Goal: Navigation & Orientation: Go to known website

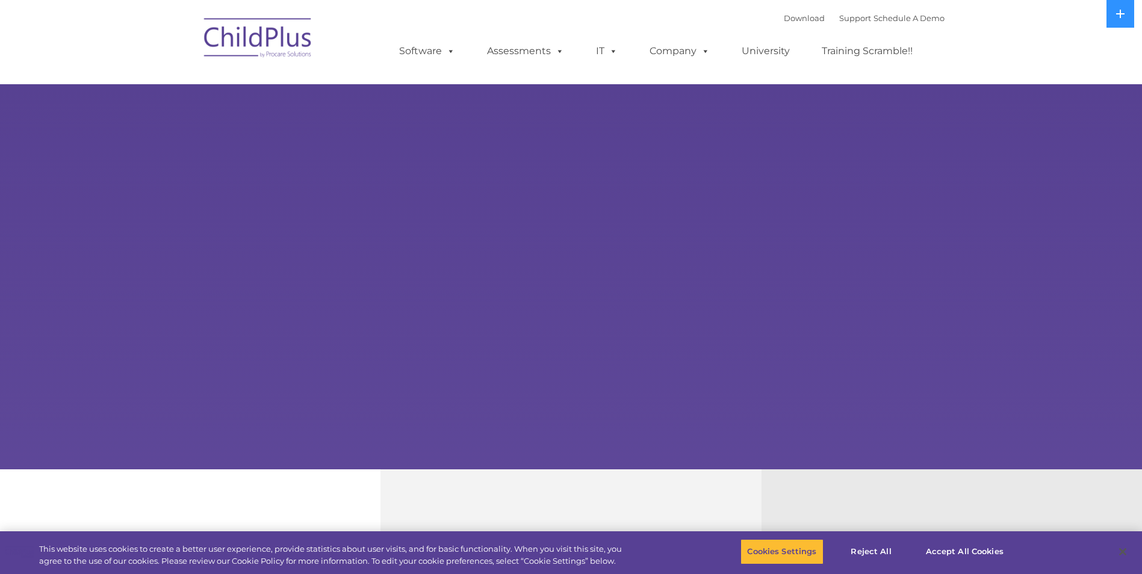
select select "MEDIUM"
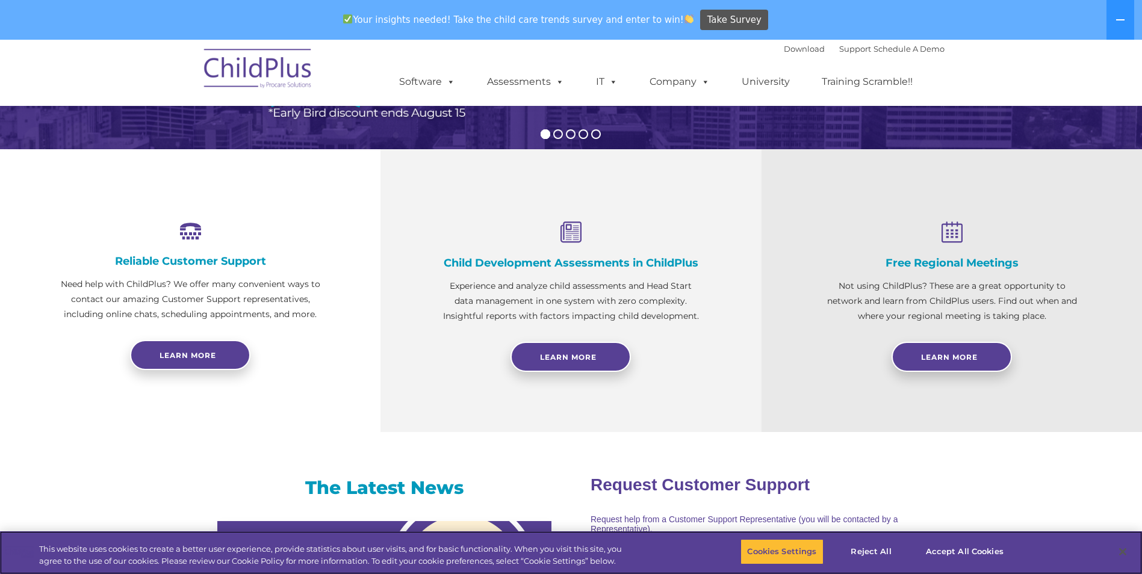
scroll to position [361, 0]
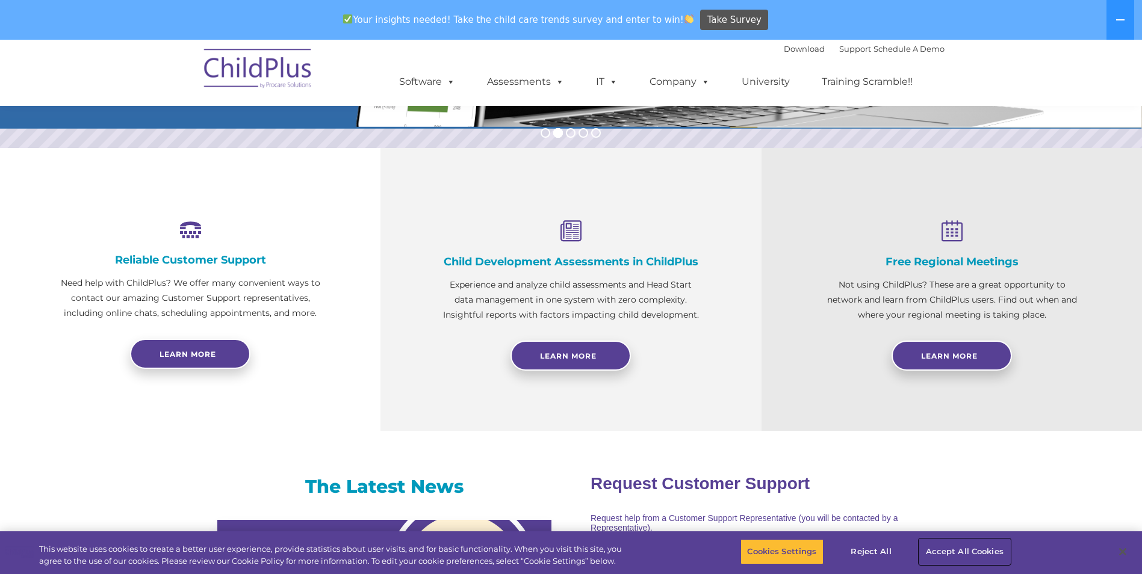
click at [951, 557] on button "Accept All Cookies" at bounding box center [964, 551] width 91 height 25
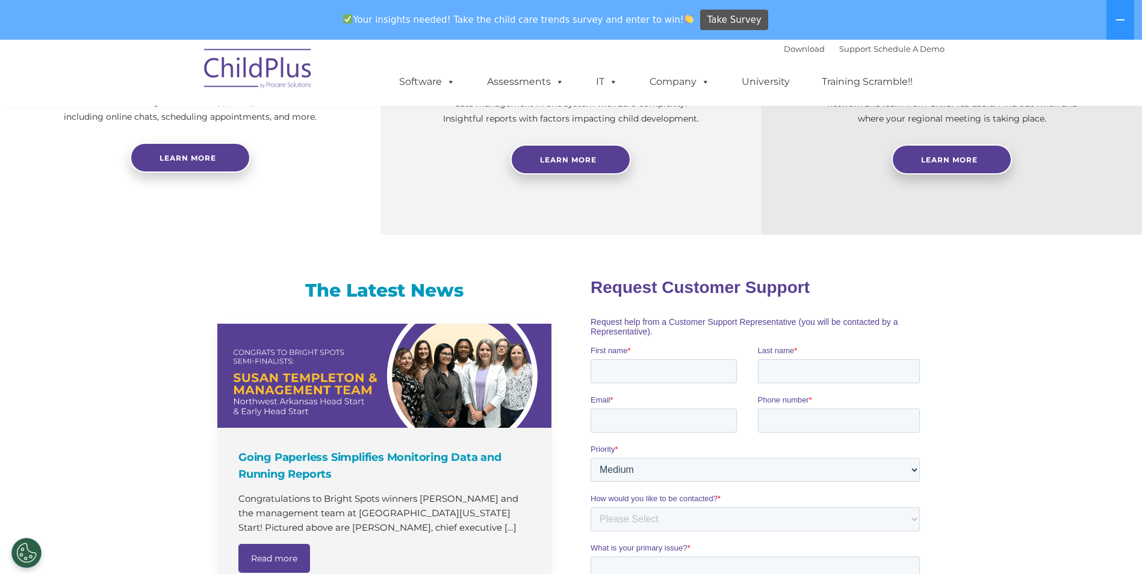
scroll to position [554, 0]
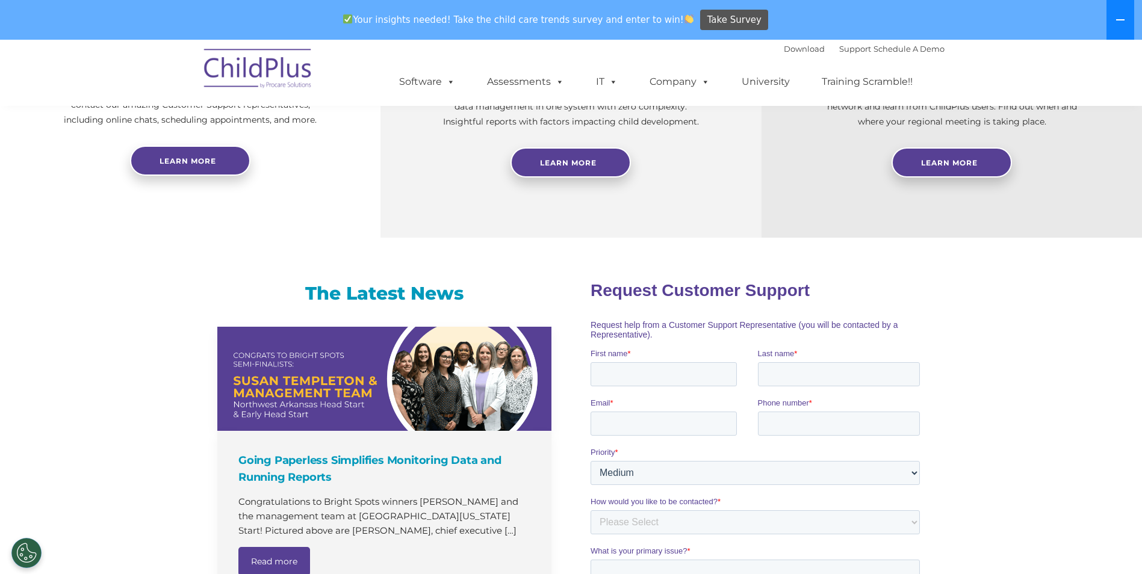
click at [1118, 28] on button at bounding box center [1121, 20] width 28 height 40
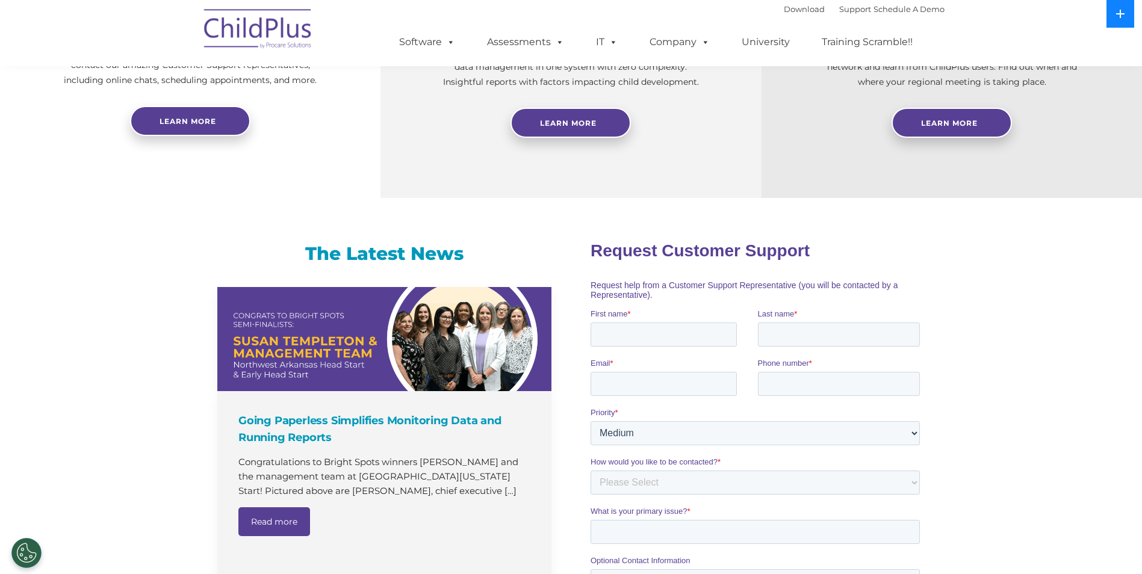
click at [1122, 13] on icon at bounding box center [1121, 14] width 10 height 10
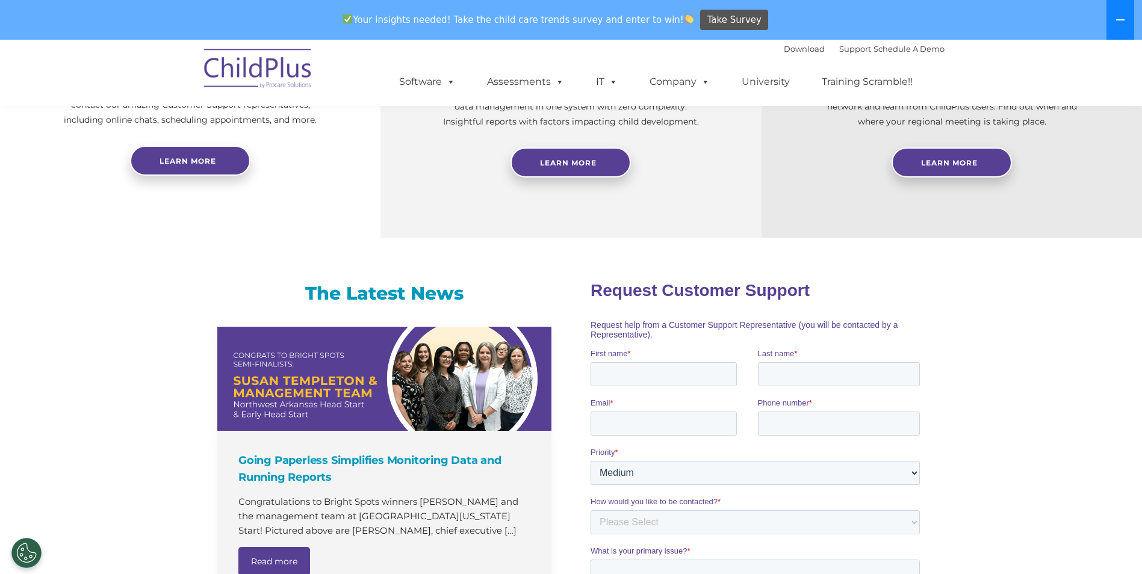
click at [1120, 18] on icon at bounding box center [1121, 20] width 10 height 10
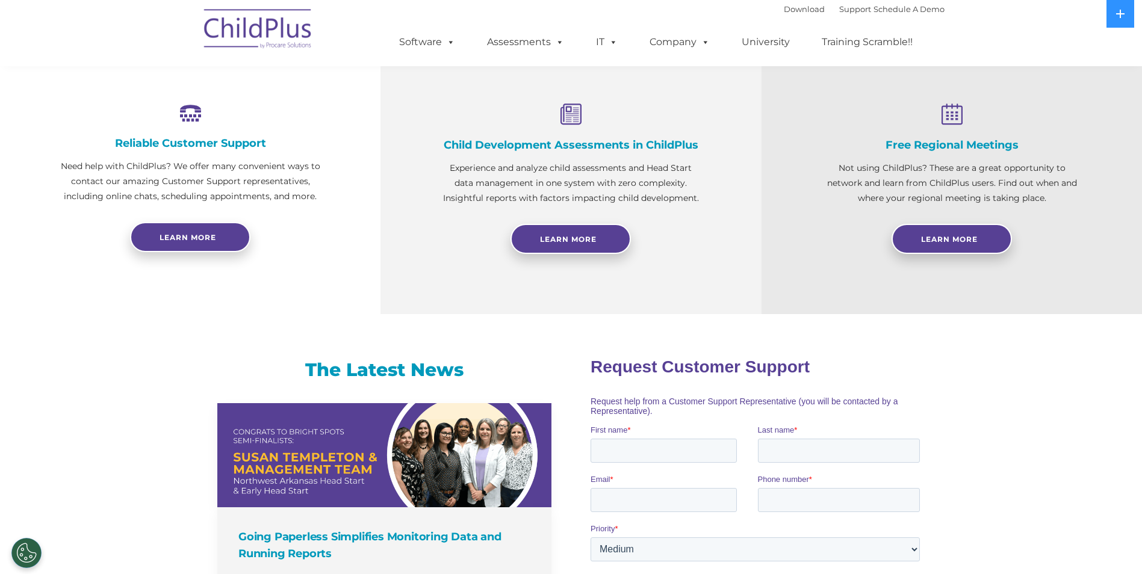
scroll to position [434, 0]
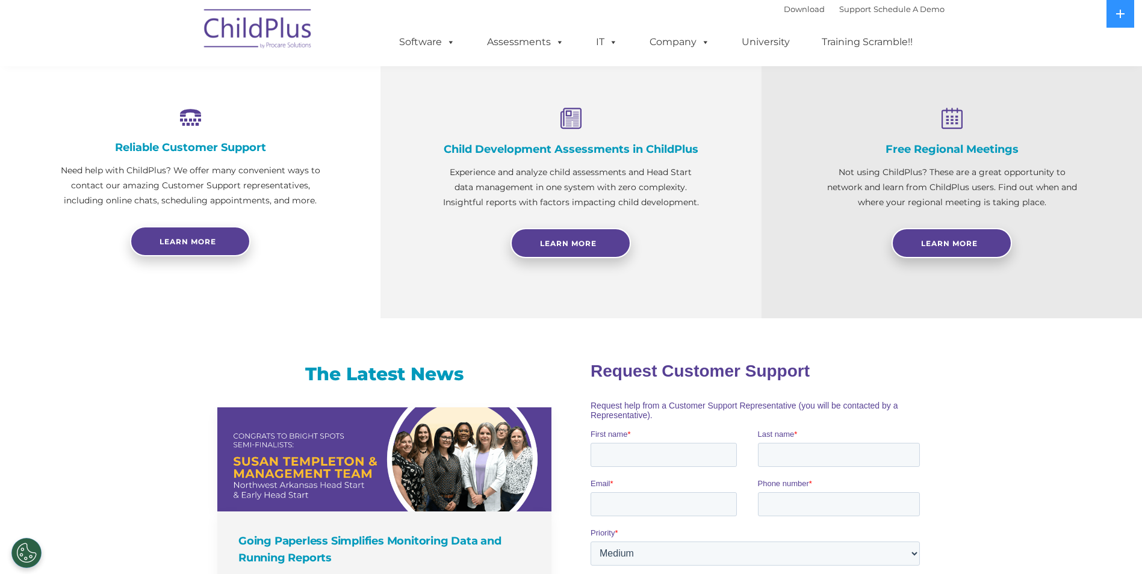
click at [294, 40] on img at bounding box center [258, 31] width 120 height 60
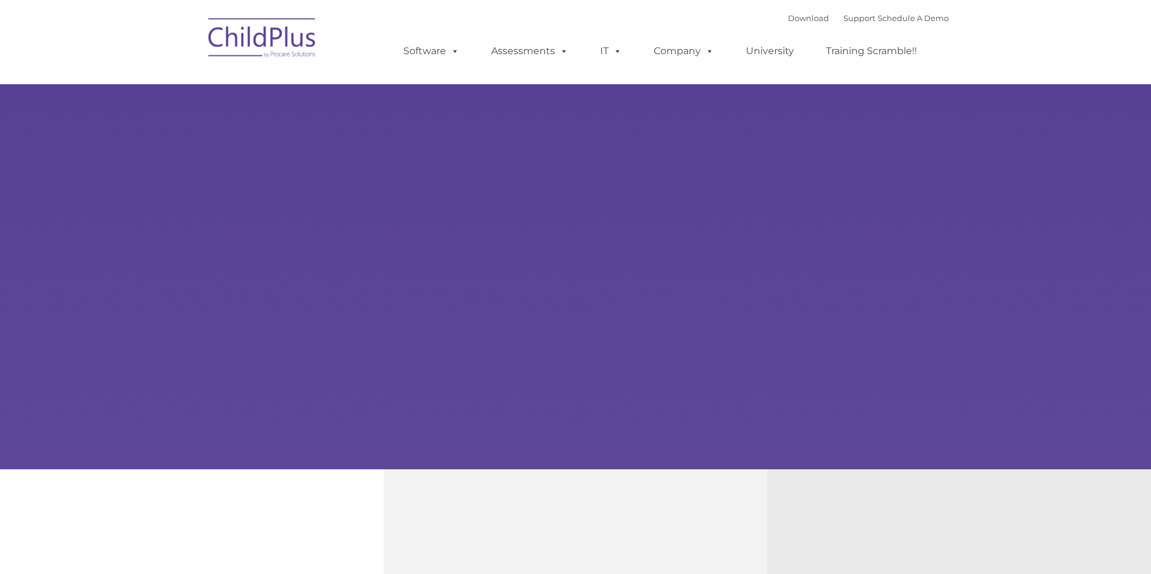
type input ""
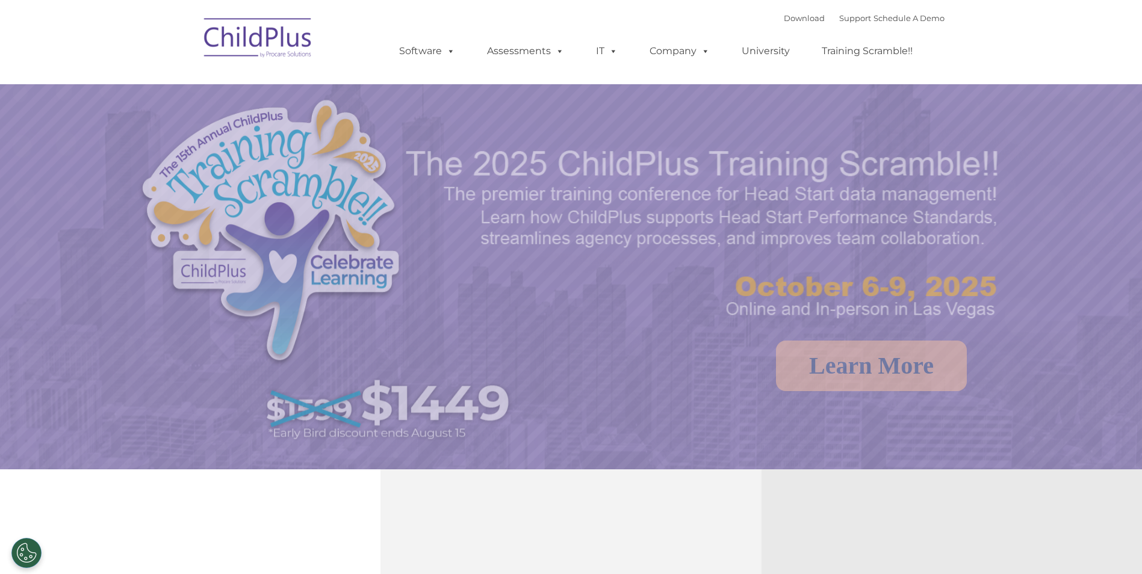
select select "MEDIUM"
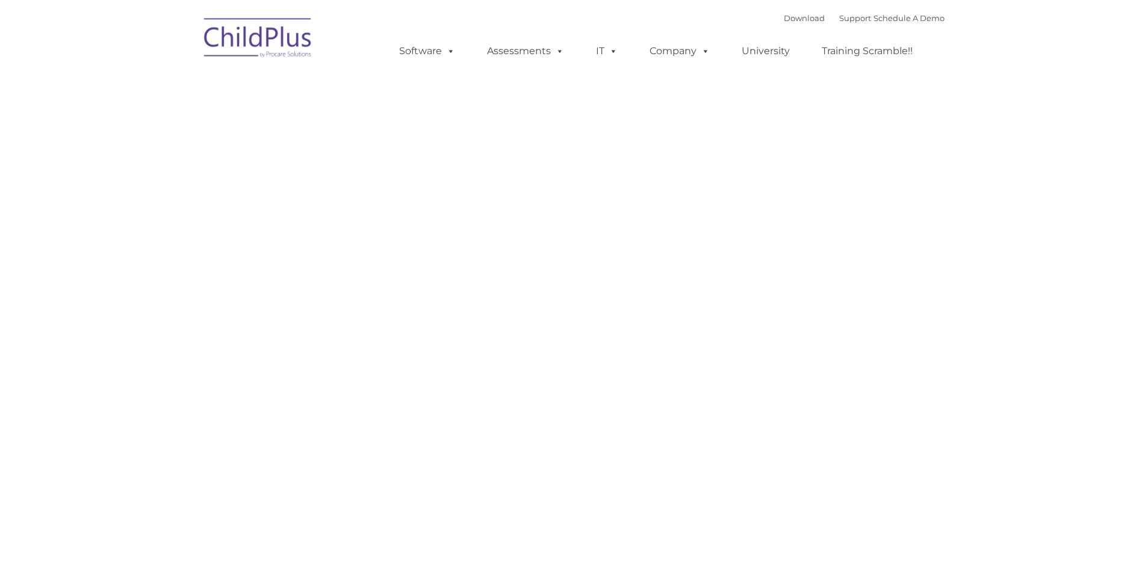
type input ""
